Goal: Information Seeking & Learning: Learn about a topic

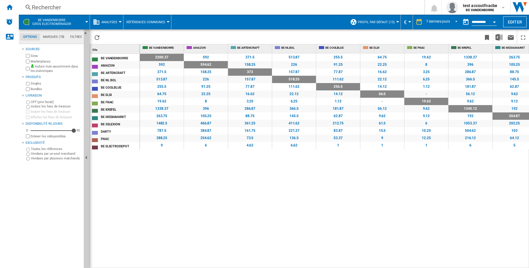
click at [165, 218] on div "2200.37 592 371.5 513.87 255.5 64.75 19.62 1338.37 263.75 1482.5 787.5 388.25 9…" at bounding box center [335, 161] width 390 height 215
click at [119, 22] on div at bounding box center [120, 21] width 3 height 1
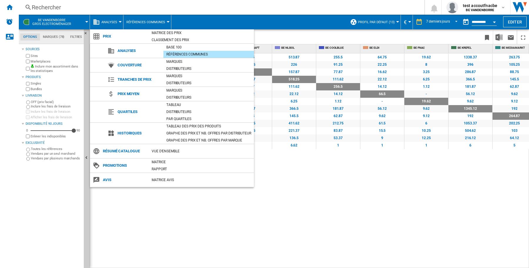
click at [395, 22] on md-backdrop at bounding box center [264, 134] width 529 height 268
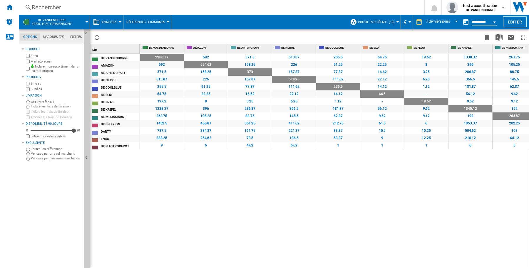
click at [396, 21] on div at bounding box center [397, 21] width 3 height 1
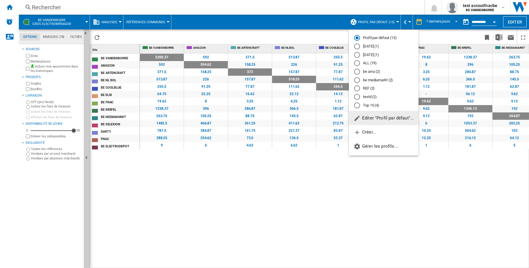
click at [368, 97] on md-radio-button "testd (2)" at bounding box center [383, 97] width 59 height 6
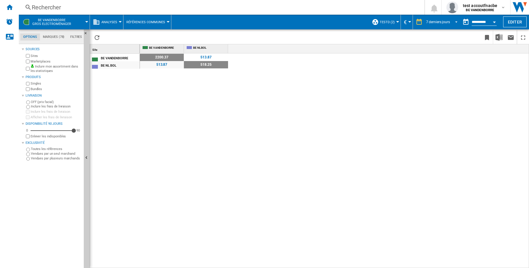
click at [457, 21] on md-select-value "7 derniers jours" at bounding box center [443, 22] width 34 height 9
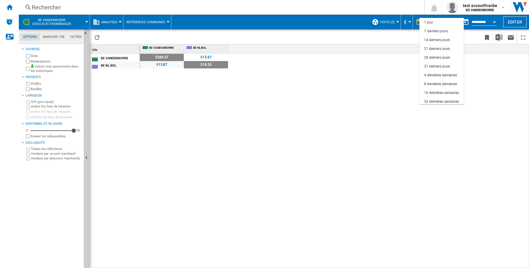
scroll to position [9, 0]
click at [498, 123] on md-backdrop at bounding box center [264, 134] width 529 height 268
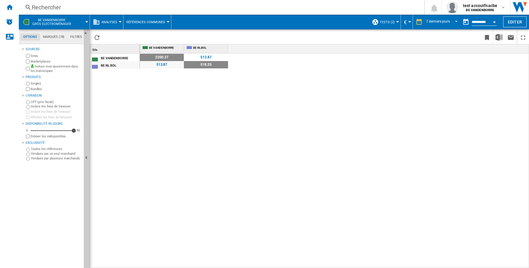
click at [496, 22] on button "Open calendar" at bounding box center [494, 21] width 11 height 11
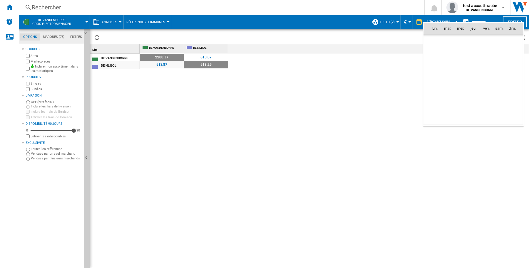
scroll to position [2805, 0]
click at [442, 41] on span "[DATE]" at bounding box center [437, 41] width 12 height 5
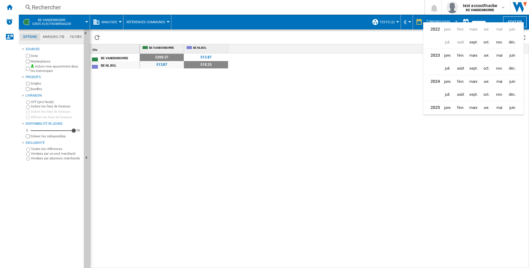
scroll to position [15, 0]
click at [459, 105] on span "août" at bounding box center [461, 107] width 12 height 12
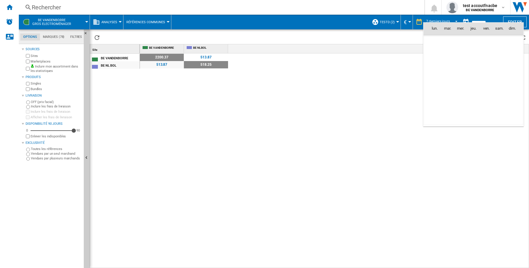
scroll to position [2727, 0]
drag, startPoint x: 485, startPoint y: 41, endPoint x: 414, endPoint y: 68, distance: 76.2
click at [485, 41] on span "1" at bounding box center [487, 41] width 12 height 12
type input "**********"
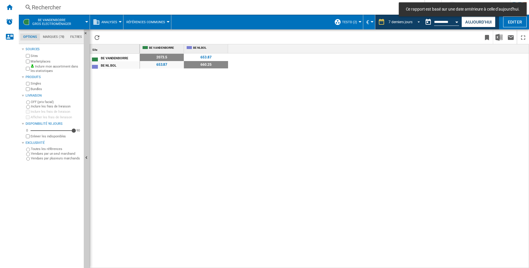
click at [417, 21] on span "REPORTS.WIZARD.STEPS.REPORT.STEPS.REPORT_OPTIONS.PERIOD: 7 derniers jours" at bounding box center [417, 21] width 7 height 5
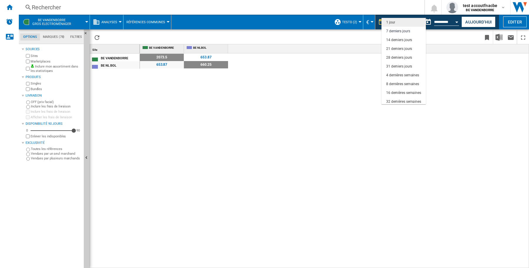
click at [405, 22] on md-option "1 jour" at bounding box center [404, 22] width 44 height 9
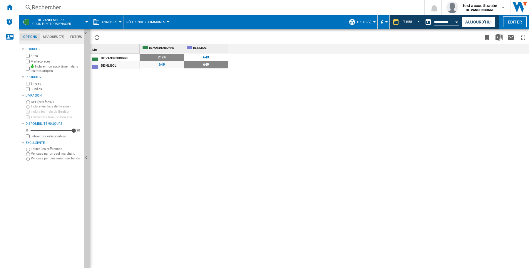
click at [86, 21] on div at bounding box center [86, 21] width 3 height 1
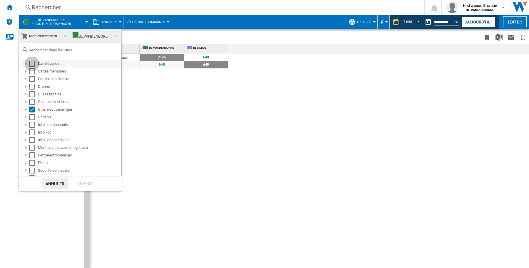
click at [33, 63] on div "Select" at bounding box center [32, 64] width 6 height 6
click at [31, 74] on div "Select" at bounding box center [32, 71] width 6 height 6
click at [31, 84] on div "Select" at bounding box center [32, 87] width 6 height 6
click at [30, 78] on div "Select" at bounding box center [32, 79] width 6 height 6
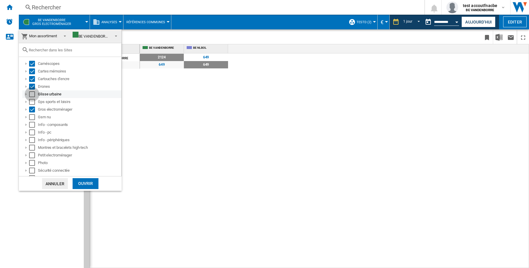
click at [31, 96] on div "Select" at bounding box center [32, 94] width 6 height 6
click at [33, 103] on div "Select" at bounding box center [32, 102] width 6 height 6
click at [34, 118] on div "Select" at bounding box center [32, 117] width 6 height 6
click at [34, 125] on div "Select" at bounding box center [32, 125] width 6 height 6
click at [31, 135] on div "Select" at bounding box center [32, 133] width 6 height 6
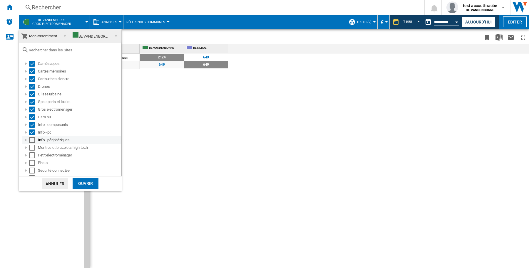
click at [30, 141] on div "Select" at bounding box center [32, 140] width 6 height 6
click at [30, 149] on div "Select" at bounding box center [32, 148] width 6 height 6
drag, startPoint x: 31, startPoint y: 157, endPoint x: 31, endPoint y: 166, distance: 8.8
click at [31, 158] on div "Select" at bounding box center [32, 156] width 6 height 6
click at [31, 163] on div "Select" at bounding box center [32, 163] width 6 height 6
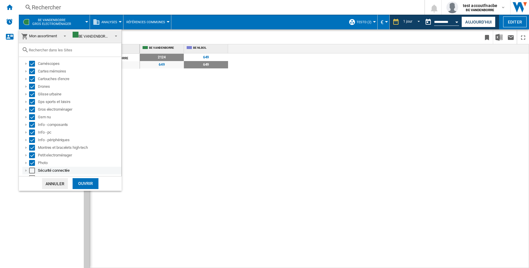
click at [31, 170] on div "Select" at bounding box center [32, 171] width 6 height 6
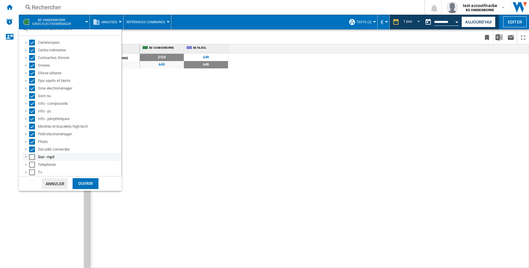
click at [33, 159] on div "Select" at bounding box center [32, 157] width 6 height 6
click at [33, 163] on div "Select" at bounding box center [32, 165] width 6 height 6
click at [30, 172] on div "Select" at bounding box center [32, 173] width 6 height 6
click at [86, 185] on div "Ouvrir" at bounding box center [86, 183] width 26 height 11
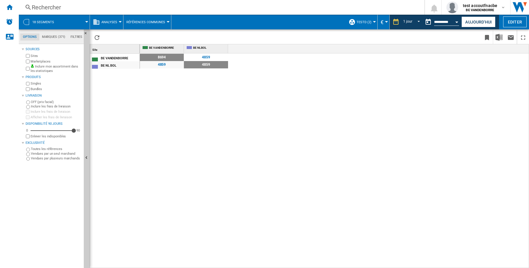
click at [457, 23] on button "Open calendar" at bounding box center [457, 21] width 11 height 11
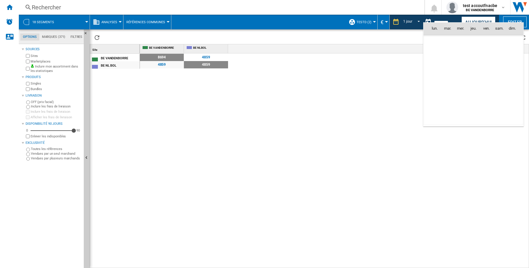
scroll to position [2727, 0]
click at [443, 116] on span "[DATE]" at bounding box center [437, 118] width 12 height 5
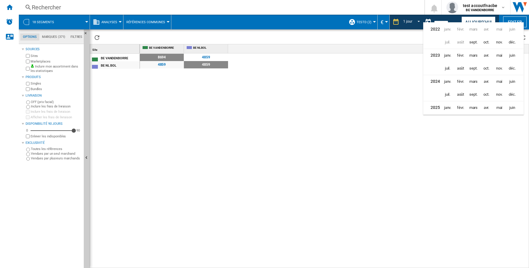
scroll to position [15, 0]
click at [474, 105] on span "sept." at bounding box center [473, 106] width 12 height 12
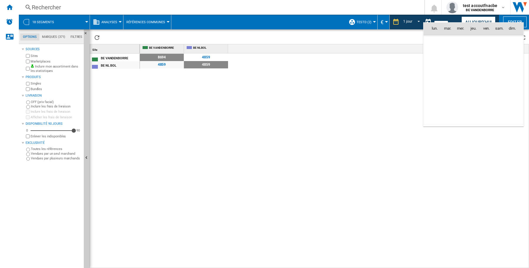
scroll to position [2805, 0]
drag, startPoint x: 472, startPoint y: 55, endPoint x: 432, endPoint y: 108, distance: 66.1
click at [473, 55] on span "4" at bounding box center [474, 54] width 12 height 12
type input "**********"
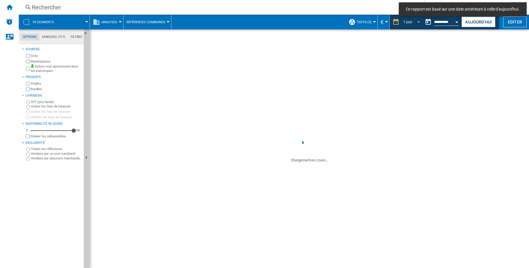
click at [418, 21] on md-select-value "1 jour" at bounding box center [412, 22] width 20 height 9
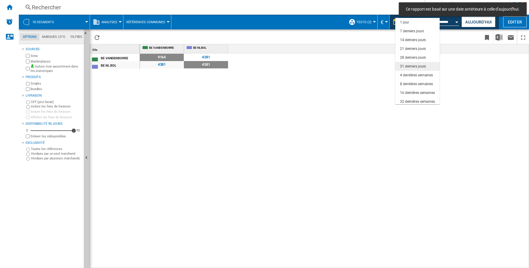
click at [425, 66] on div "31 derniers jours" at bounding box center [413, 66] width 26 height 5
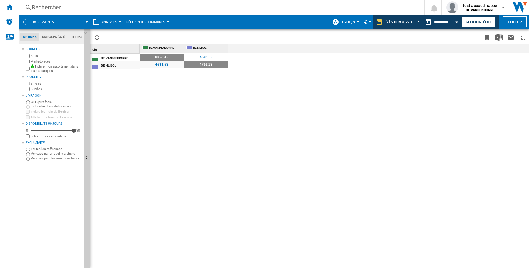
click at [167, 22] on div at bounding box center [168, 21] width 3 height 1
click at [119, 23] on md-backdrop at bounding box center [264, 134] width 529 height 268
click at [119, 23] on button "Analyses" at bounding box center [110, 22] width 19 height 15
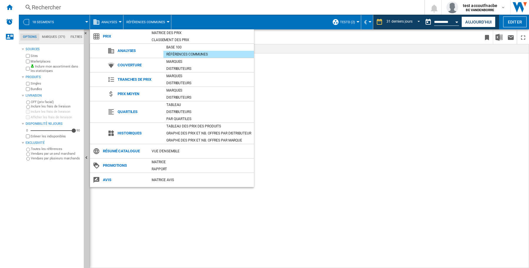
click at [283, 94] on md-backdrop at bounding box center [264, 134] width 529 height 268
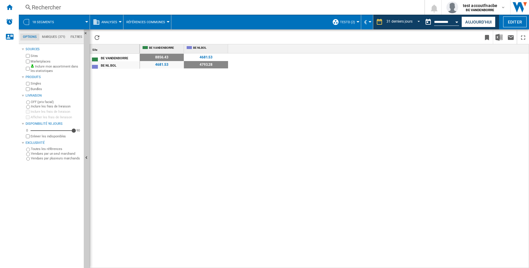
click at [73, 21] on span at bounding box center [74, 22] width 24 height 15
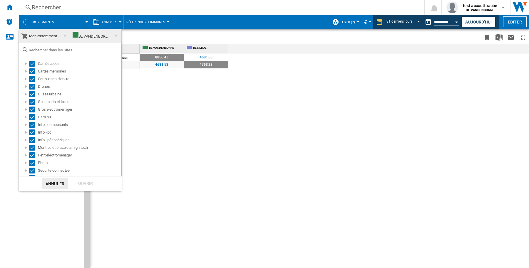
click at [63, 35] on span at bounding box center [63, 35] width 7 height 8
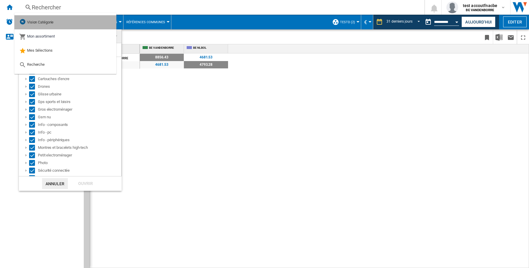
click at [63, 24] on md-option "Vision Catégorie" at bounding box center [65, 22] width 102 height 14
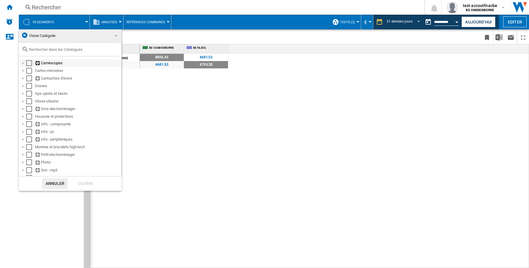
click at [55, 64] on div "Caméscopes" at bounding box center [78, 63] width 86 height 6
drag, startPoint x: 27, startPoint y: 62, endPoint x: 30, endPoint y: 64, distance: 3.3
click at [28, 62] on div "Select" at bounding box center [29, 63] width 6 height 6
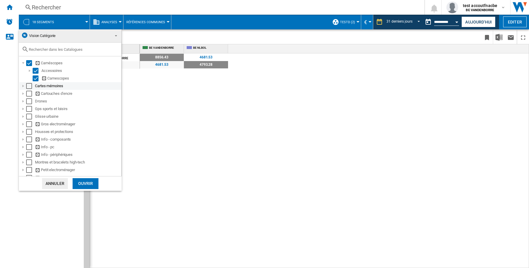
click at [29, 86] on div "Select" at bounding box center [29, 86] width 6 height 6
click at [29, 96] on div "Select" at bounding box center [29, 94] width 6 height 6
click at [27, 102] on div "Select" at bounding box center [29, 101] width 6 height 6
click at [29, 111] on div "Select" at bounding box center [29, 109] width 6 height 6
click at [30, 120] on div "Glisse urbaine" at bounding box center [70, 117] width 102 height 8
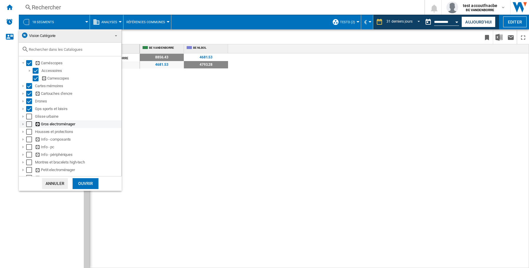
click at [30, 125] on div "Select" at bounding box center [29, 124] width 6 height 6
click at [28, 117] on div "Select" at bounding box center [29, 117] width 6 height 6
click at [28, 133] on div "Select" at bounding box center [29, 132] width 6 height 6
click at [28, 139] on div "Select" at bounding box center [29, 140] width 6 height 6
click at [27, 147] on div "Select" at bounding box center [29, 147] width 6 height 6
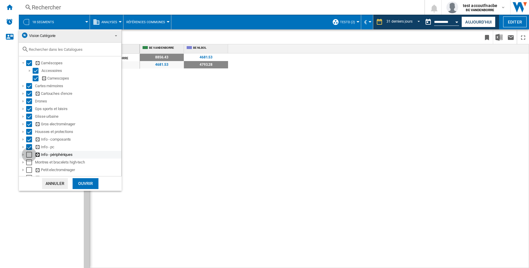
click at [27, 155] on div "Select" at bounding box center [29, 155] width 6 height 6
click at [29, 164] on div "Select" at bounding box center [29, 163] width 6 height 6
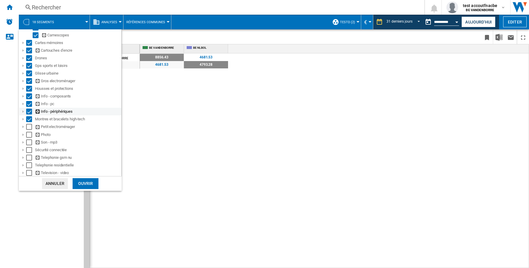
scroll to position [44, 0]
drag, startPoint x: 28, startPoint y: 175, endPoint x: 29, endPoint y: 169, distance: 5.7
click at [28, 174] on div "Select" at bounding box center [29, 173] width 6 height 6
click at [30, 165] on div "Select" at bounding box center [29, 165] width 6 height 6
click at [30, 158] on div "Select" at bounding box center [29, 158] width 6 height 6
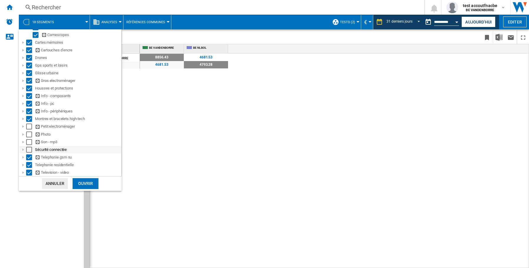
click at [31, 151] on div "Select" at bounding box center [29, 150] width 6 height 6
click at [28, 142] on div "Select" at bounding box center [29, 142] width 6 height 6
click at [27, 136] on div "Select" at bounding box center [29, 135] width 6 height 6
click at [28, 127] on div "Select" at bounding box center [29, 127] width 6 height 6
drag, startPoint x: 82, startPoint y: 183, endPoint x: 5, endPoint y: 166, distance: 78.8
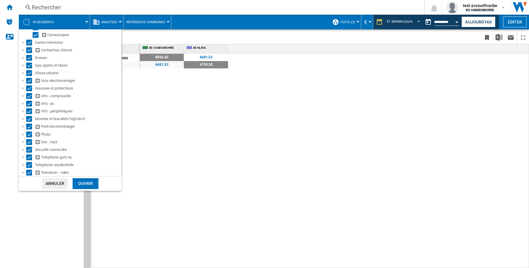
click at [83, 183] on div "Ouvrir" at bounding box center [86, 183] width 26 height 11
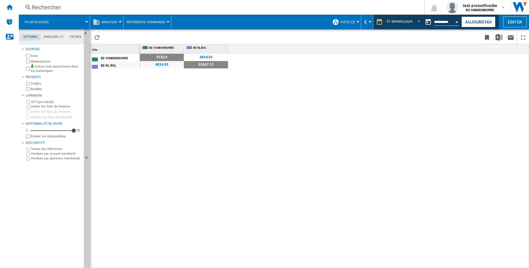
click at [190, 156] on div "9122.9 4834.93 4834.93 52547.12" at bounding box center [335, 161] width 390 height 215
click at [87, 21] on div at bounding box center [86, 21] width 3 height 1
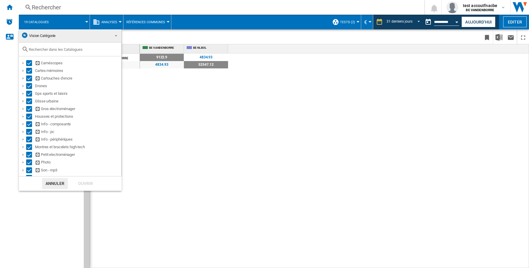
click at [34, 36] on span "Vision Catégorie" at bounding box center [42, 36] width 26 height 4
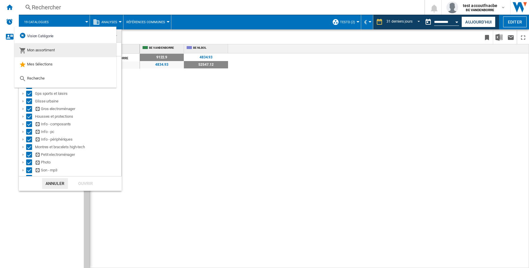
click at [39, 49] on span "Mon assortiment" at bounding box center [41, 50] width 28 height 4
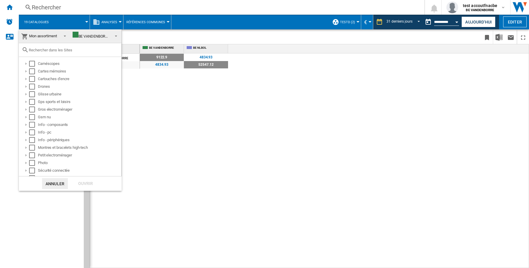
click at [112, 36] on span at bounding box center [114, 35] width 7 height 8
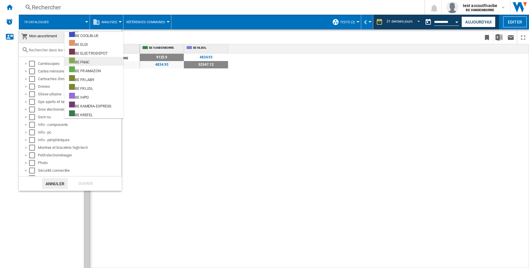
scroll to position [73, 0]
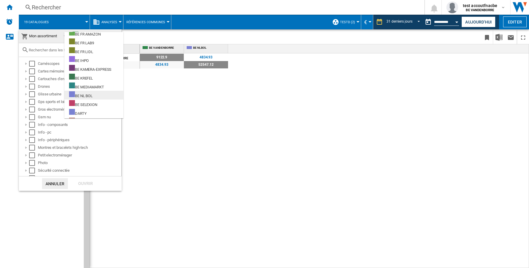
click at [91, 92] on div "BE NL BOL" at bounding box center [81, 94] width 24 height 7
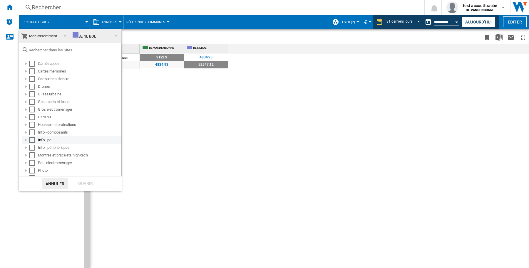
click at [31, 141] on div "Select" at bounding box center [32, 140] width 6 height 6
click at [83, 183] on div "Ouvrir" at bounding box center [86, 183] width 26 height 11
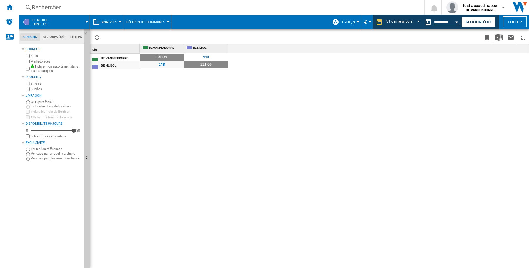
click at [52, 36] on md-tab-item "Marques (63)" at bounding box center [53, 37] width 27 height 7
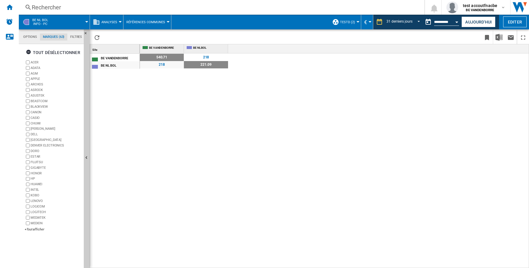
scroll to position [23, 0]
click at [77, 36] on md-tab-item "Filtres" at bounding box center [76, 37] width 18 height 7
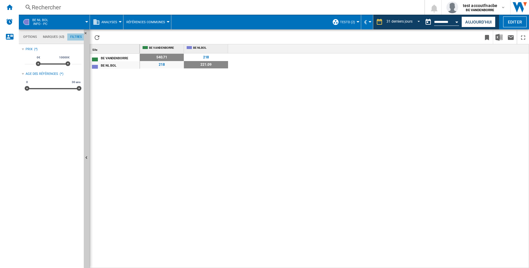
scroll to position [39, 0]
click at [28, 35] on md-tab-item "Options" at bounding box center [30, 37] width 20 height 7
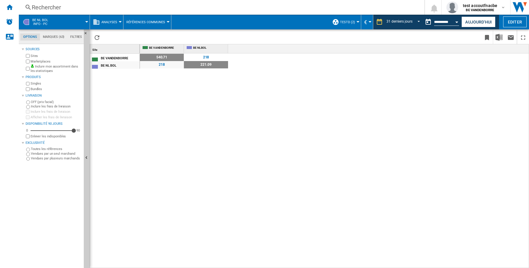
drag, startPoint x: 168, startPoint y: 155, endPoint x: 173, endPoint y: 153, distance: 4.9
click at [168, 155] on div "540.71 218 218 221.09" at bounding box center [335, 161] width 390 height 215
click at [263, 117] on div "540.71 218 218 221.09" at bounding box center [335, 161] width 390 height 215
